Goal: Information Seeking & Learning: Find specific page/section

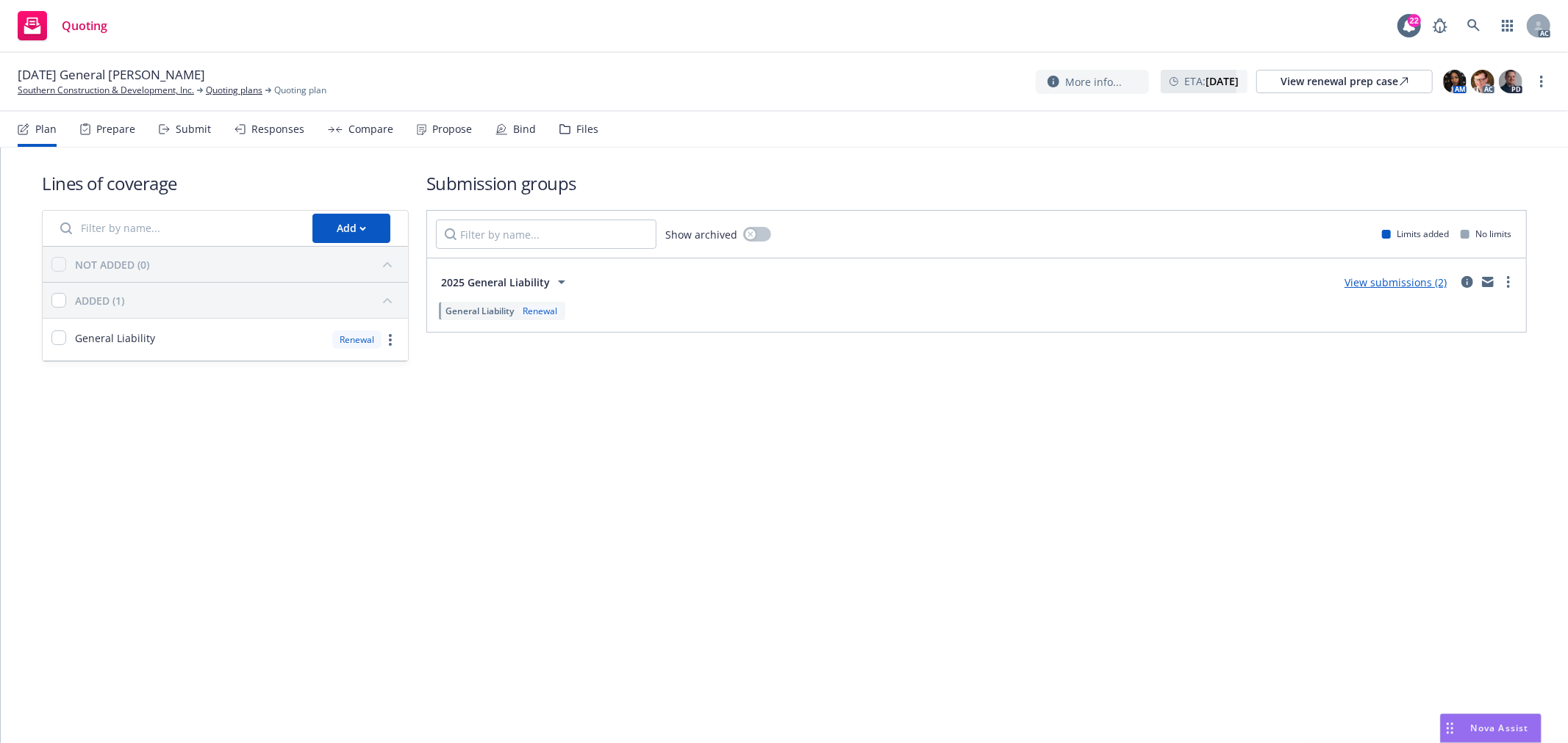
click at [281, 520] on div "Lines of coverage Add NOT ADDED (0) ADDED (1) General Liability Renewal Submiss…" at bounding box center [784, 446] width 1567 height 596
click at [446, 121] on div "Propose" at bounding box center [444, 129] width 55 height 35
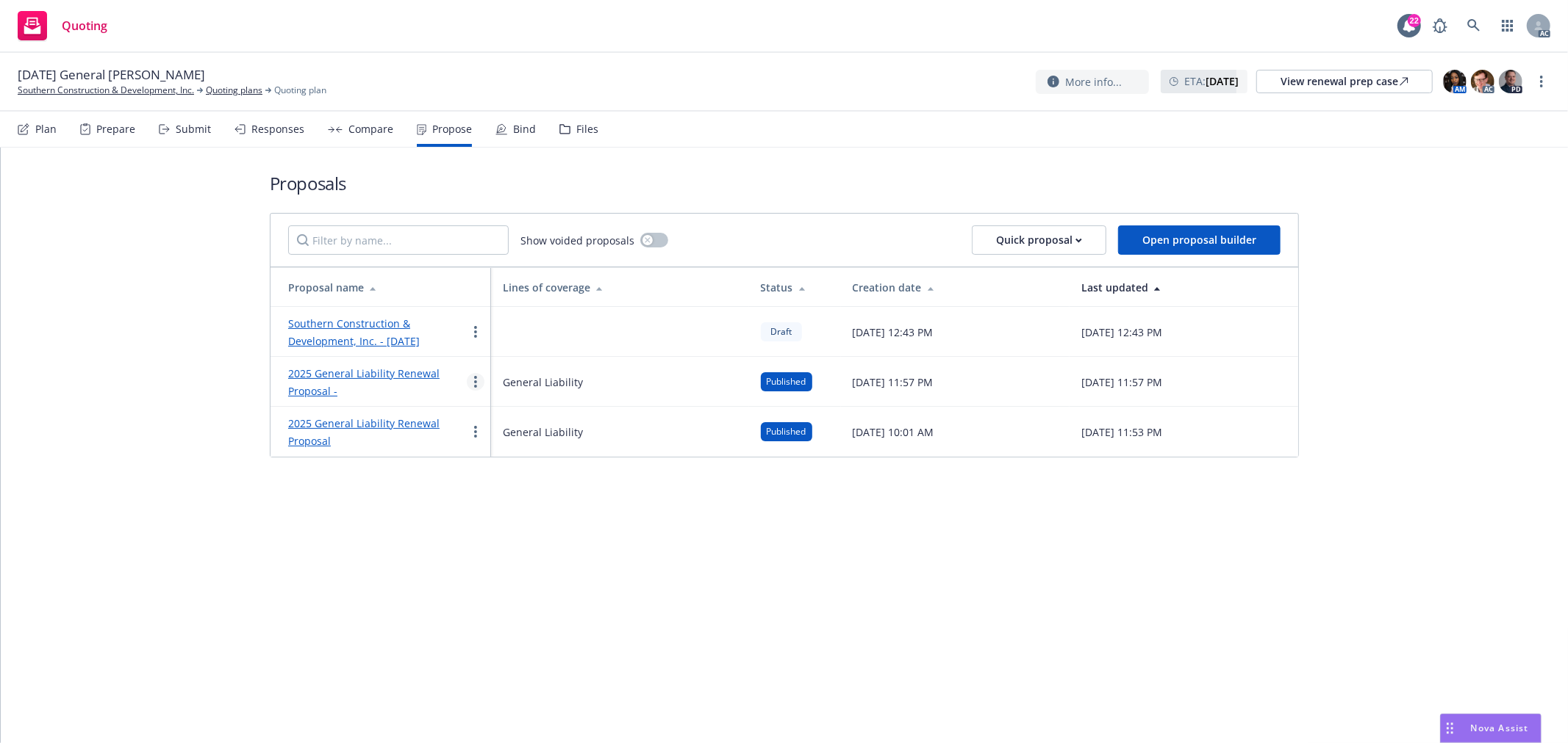
click at [474, 380] on icon "more" at bounding box center [475, 382] width 3 height 12
click at [518, 536] on span "See client view" at bounding box center [523, 536] width 108 height 14
click at [478, 441] on link "more" at bounding box center [475, 431] width 17 height 17
click at [513, 591] on span "See client view" at bounding box center [523, 586] width 108 height 14
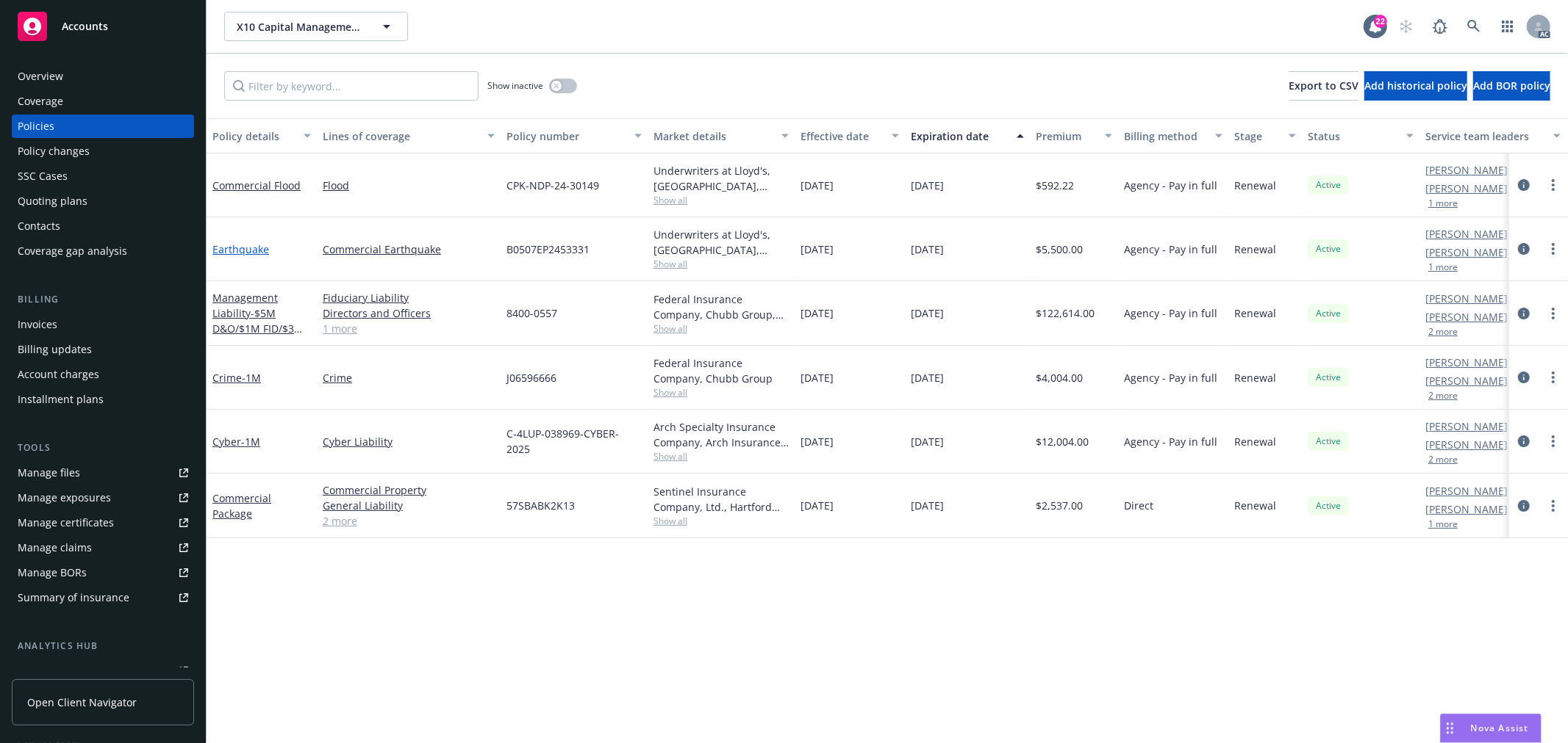
click at [261, 248] on link "Earthquake" at bounding box center [240, 250] width 56 height 14
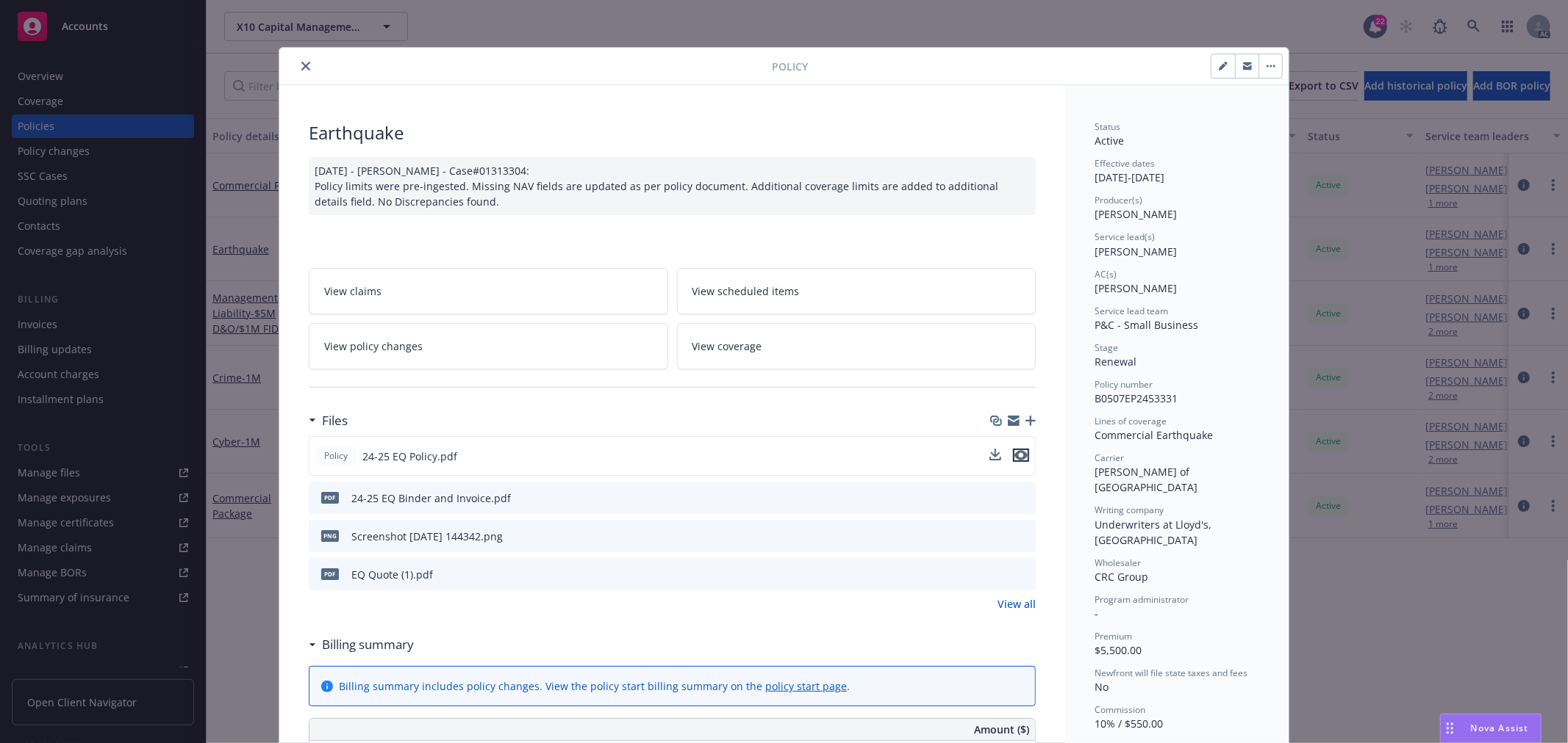
click at [1017, 456] on icon "preview file" at bounding box center [1021, 455] width 14 height 11
